Goal: Task Accomplishment & Management: Manage account settings

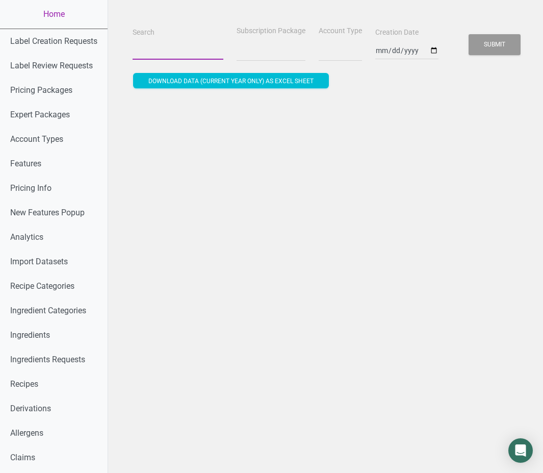
click at [156, 58] on input "Search" at bounding box center [178, 50] width 91 height 18
paste input "shelby.ansems@valleypopcorn.com"
type input "shelby.ansems@valleypopcorn.com"
select select
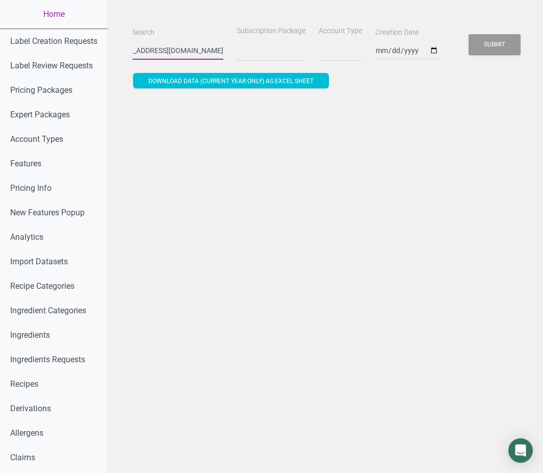
select select
type input "shelby.ansems@valleypopcorn.com"
click at [468, 34] on button "Submit" at bounding box center [494, 44] width 52 height 21
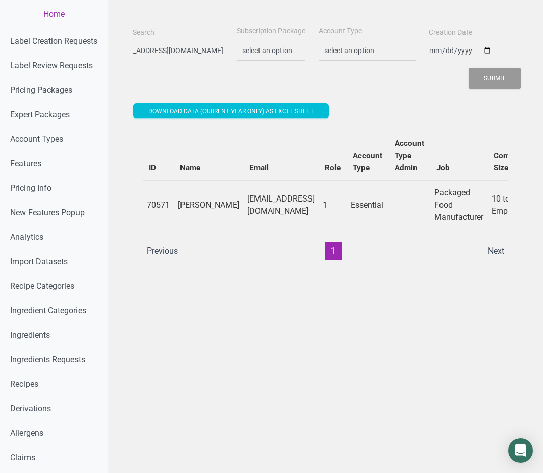
scroll to position [0, 0]
click at [261, 239] on div "ID Name Email Role Account Type Account Type Admin Job Company Size Main Transa…" at bounding box center [325, 195] width 365 height 129
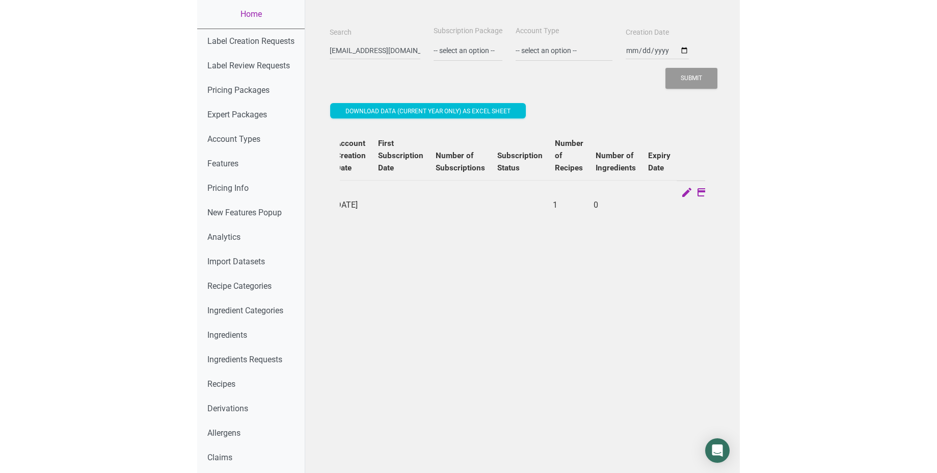
scroll to position [0, 259]
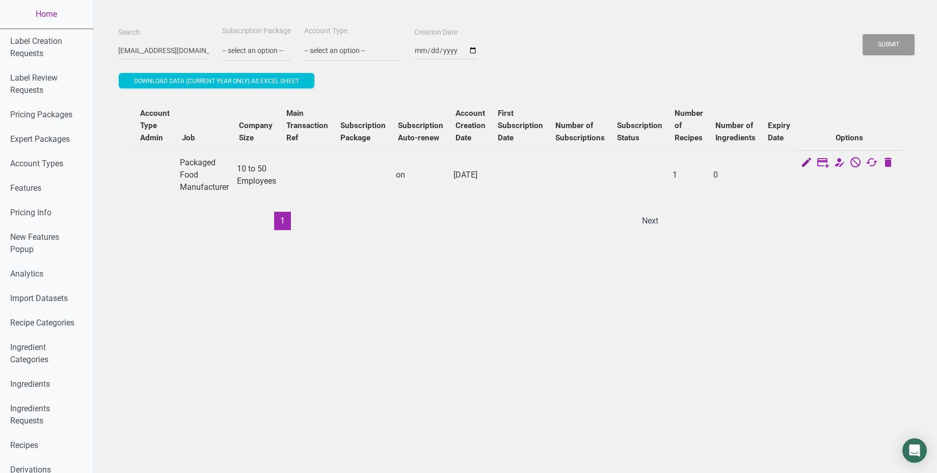
click at [542, 160] on icon at bounding box center [807, 163] width 12 height 14
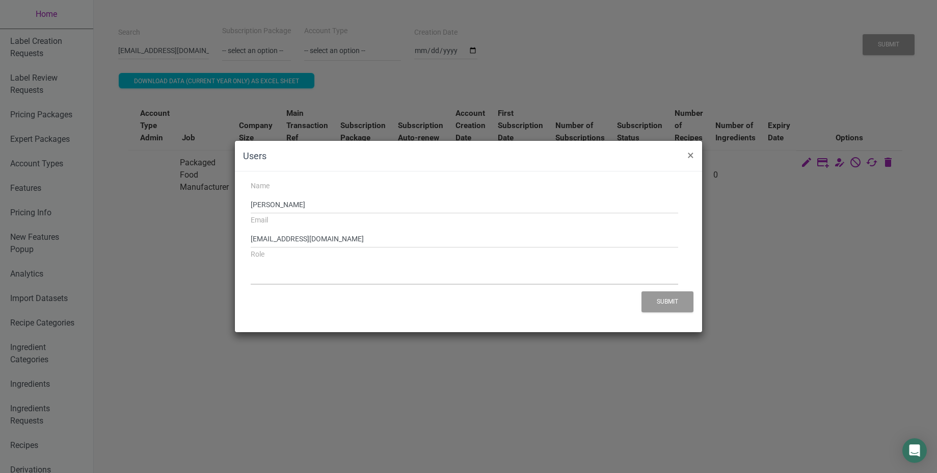
select select "1"
click at [394, 244] on input "shelby.ansems@valleypopcorn.com" at bounding box center [465, 238] width 428 height 18
paste input "amanda.weis"
drag, startPoint x: 296, startPoint y: 237, endPoint x: 244, endPoint y: 240, distance: 52.6
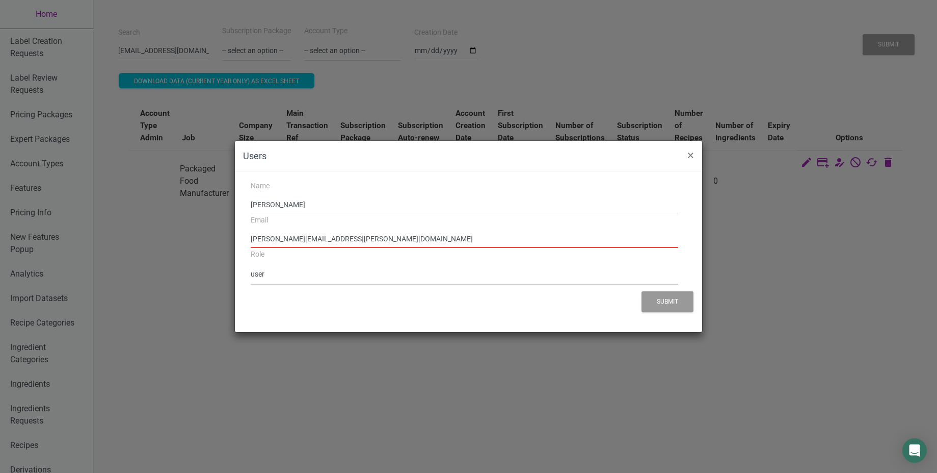
click at [244, 240] on div "Email amanda.weiss@valleypopcorn.com" at bounding box center [464, 231] width 443 height 34
type input "amanda.weiss@valleypopcorn.com"
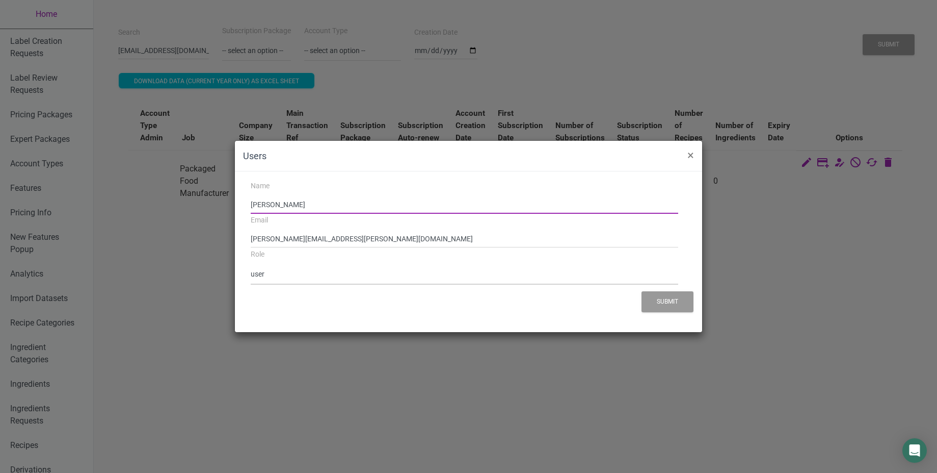
click at [321, 198] on input "Shelby Ansems" at bounding box center [465, 204] width 428 height 18
paste input "amanda.weis"
type input "Amanda Weiss"
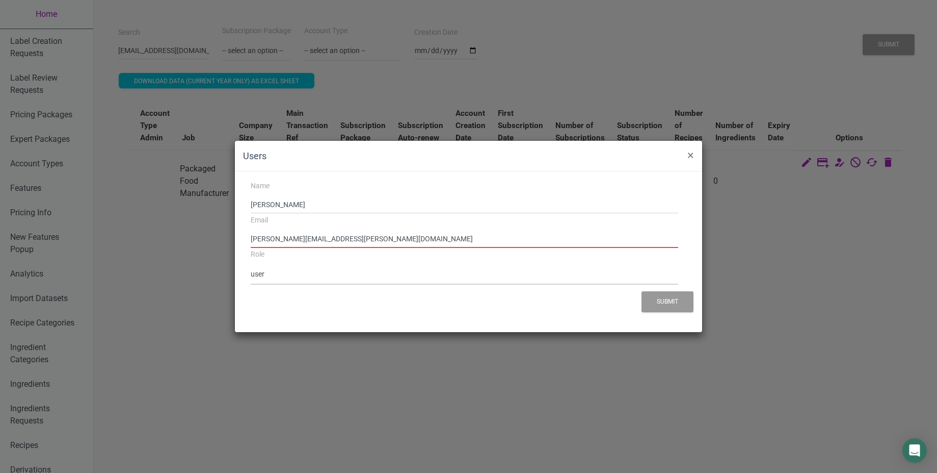
click at [513, 235] on input "amanda.weiss@valleypopcorn.com" at bounding box center [465, 238] width 428 height 18
click at [542, 304] on button "Submit" at bounding box center [668, 301] width 52 height 21
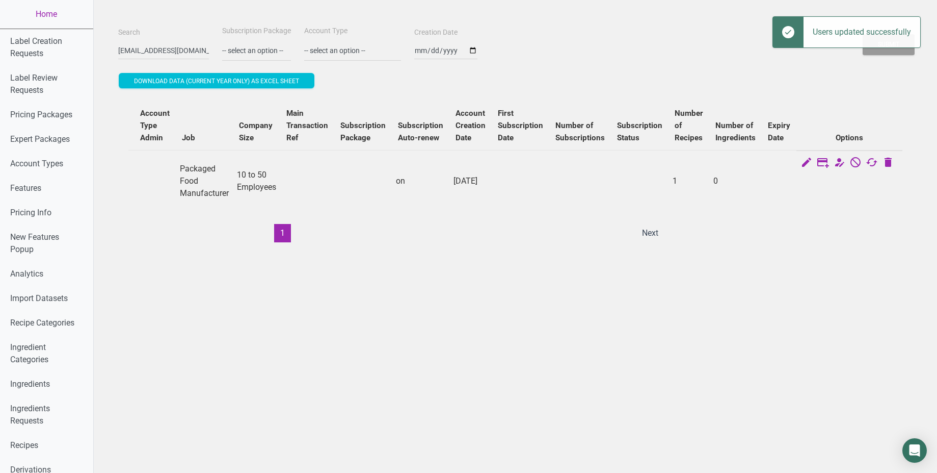
scroll to position [0, 29]
